Goal: Information Seeking & Learning: Find specific fact

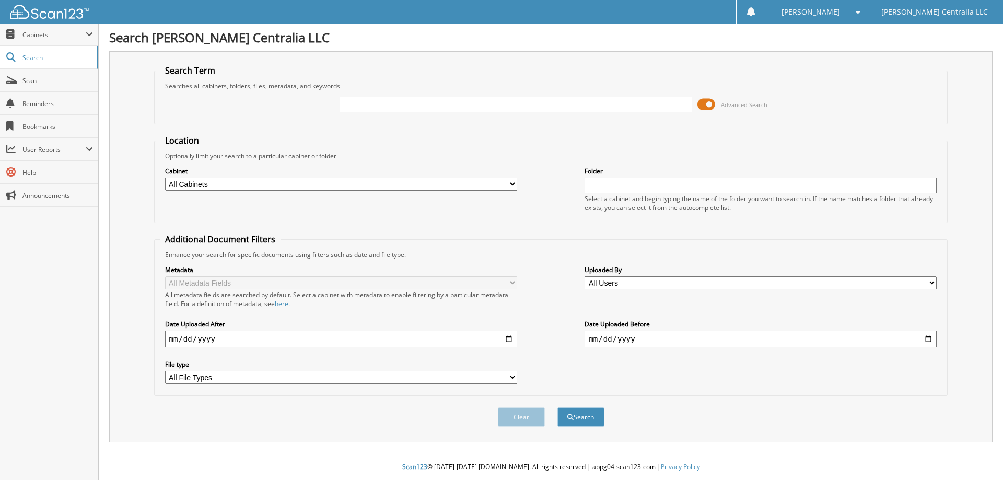
click at [203, 174] on label "Cabinet" at bounding box center [341, 171] width 352 height 9
click at [199, 184] on select "All Cabinets ACCOUNTING ACCOUNTS PAYABLE ACCOUNTS RECIEVABLE AFTERMARKET WARRAN…" at bounding box center [341, 184] width 352 height 13
select select "28891"
click at [165, 178] on select "All Cabinets ACCOUNTING ACCOUNTS PAYABLE ACCOUNTS RECIEVABLE AFTERMARKET WARRAN…" at bounding box center [341, 184] width 352 height 13
click at [570, 415] on span "submit" at bounding box center [570, 417] width 6 height 6
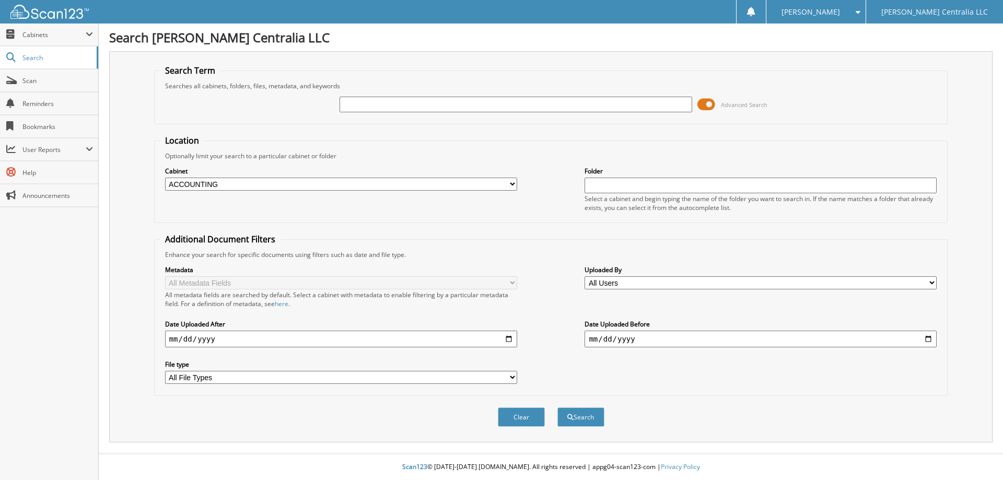
click at [591, 192] on input "text" at bounding box center [760, 186] width 352 height 16
click at [629, 194] on li "TECH PAYROLL" at bounding box center [760, 200] width 351 height 14
type input "TECH PAYROLL"
click at [583, 415] on button "Search" at bounding box center [580, 416] width 47 height 19
click at [593, 419] on button "Search" at bounding box center [580, 416] width 47 height 19
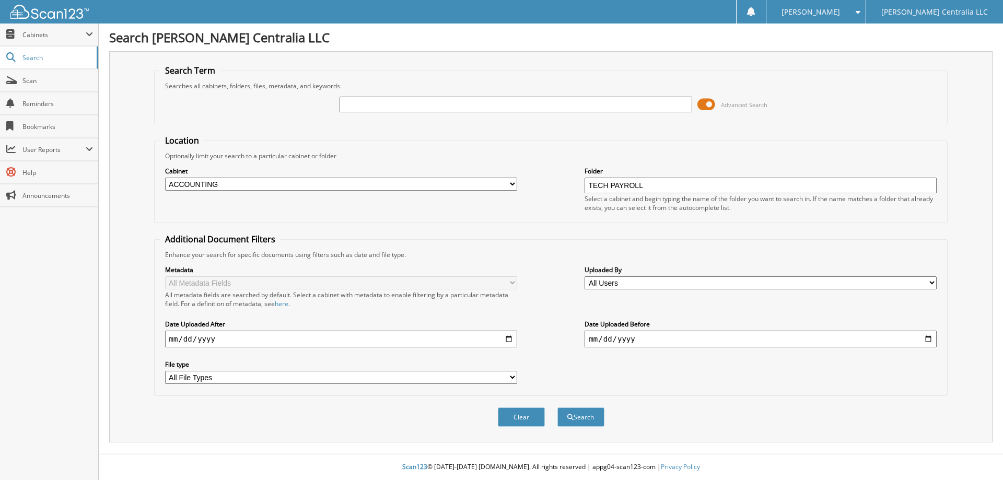
click at [441, 100] on input "text" at bounding box center [515, 105] width 352 height 16
type input "TECH"
click at [557, 407] on button "Search" at bounding box center [580, 416] width 47 height 19
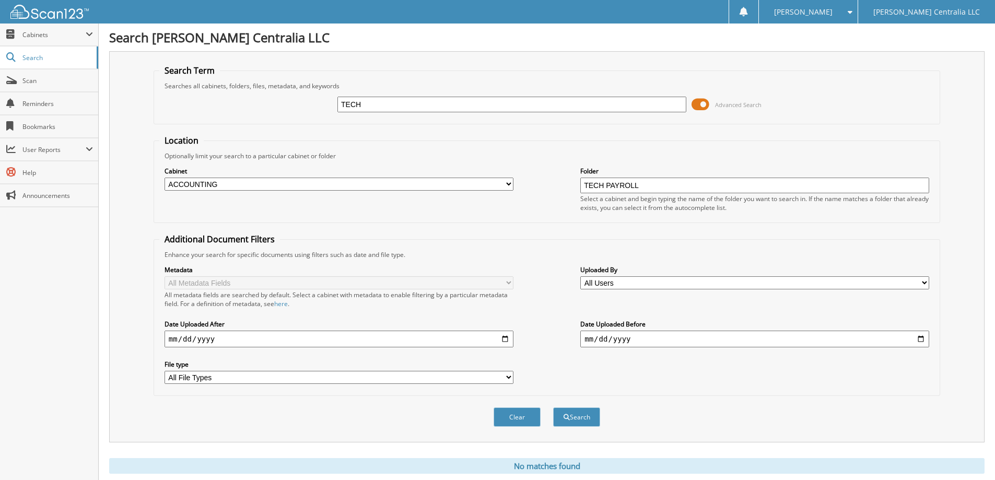
click at [655, 183] on input "TECH PAYROLL" at bounding box center [754, 186] width 349 height 16
click at [46, 77] on span "Scan" at bounding box center [57, 80] width 71 height 9
